Goal: Task Accomplishment & Management: Manage account settings

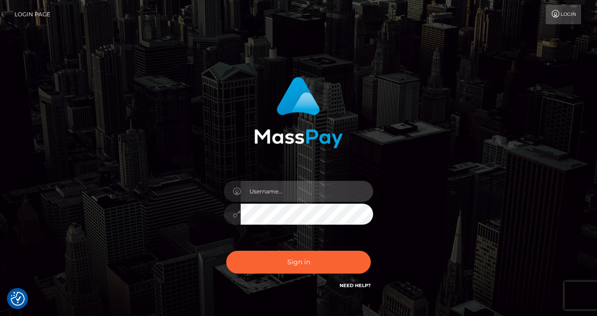
click at [286, 188] on input "text" at bounding box center [307, 191] width 132 height 21
click at [272, 194] on input "text" at bounding box center [307, 191] width 132 height 21
type input "izabela.throne"
click at [274, 195] on input "text" at bounding box center [307, 191] width 132 height 21
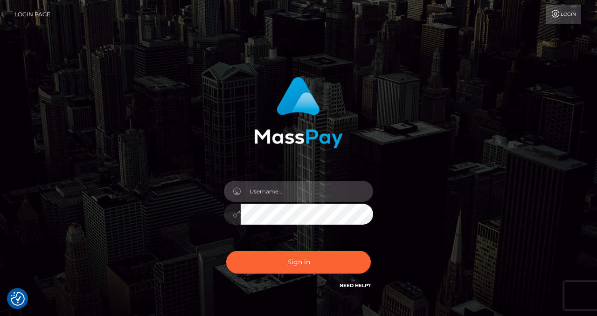
type input "izabela.throne"
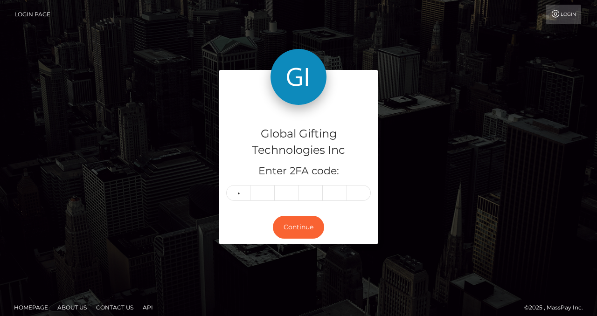
type input "5"
type input "2"
type input "8"
type input "6"
type input "2"
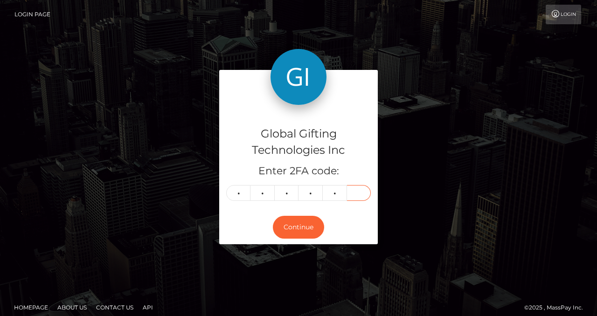
type input "8"
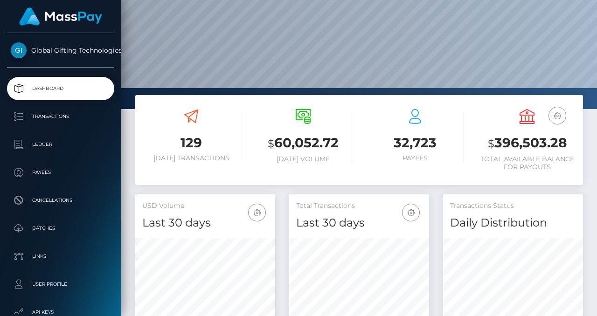
scroll to position [76, 0]
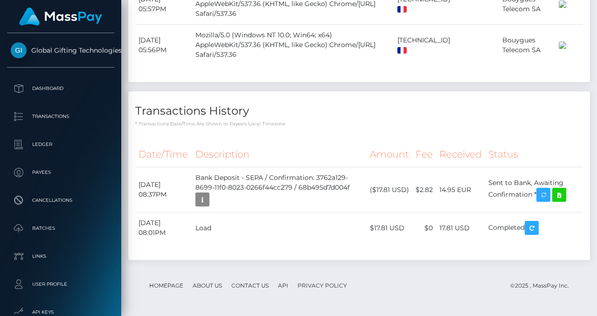
scroll to position [2557, 0]
